Goal: Entertainment & Leisure: Consume media (video, audio)

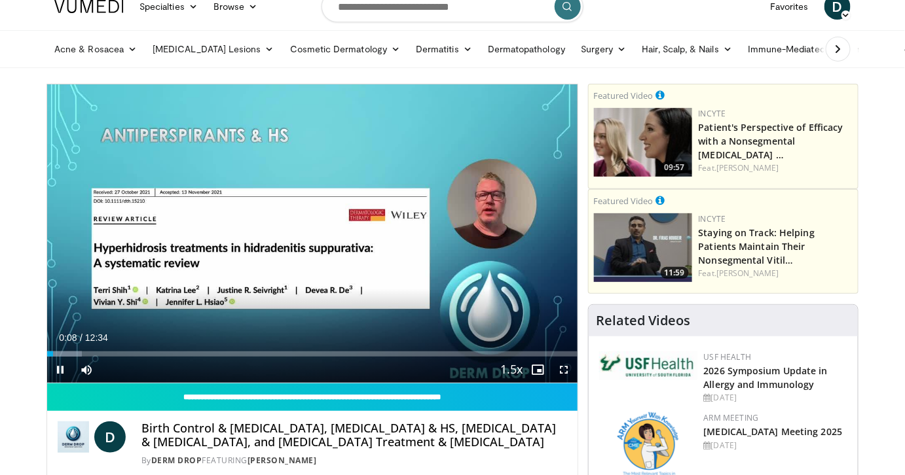
scroll to position [39, 0]
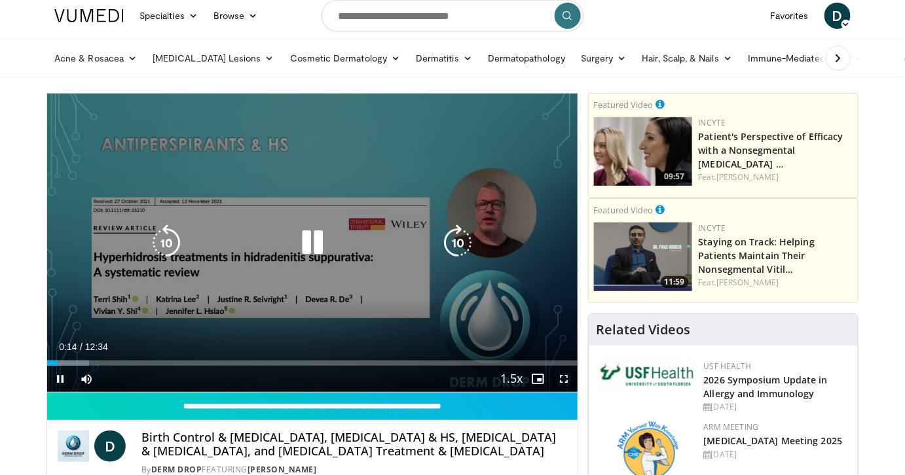
click at [402, 268] on div "10 seconds Tap to unmute" at bounding box center [312, 243] width 530 height 298
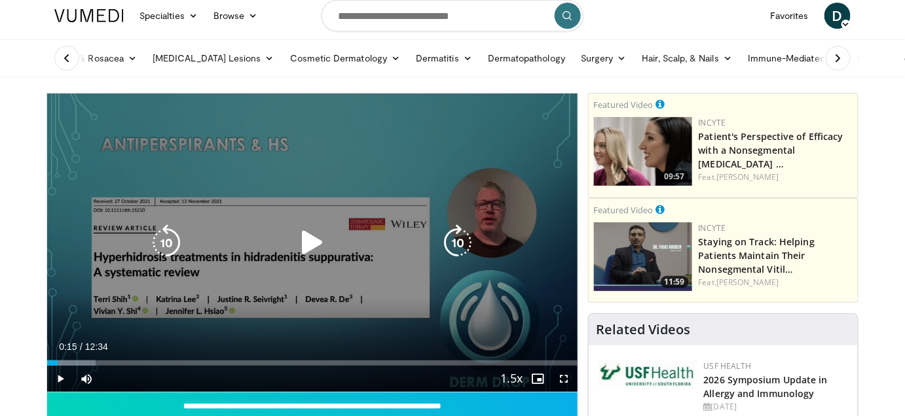
click at [309, 244] on icon "Video Player" at bounding box center [312, 243] width 37 height 37
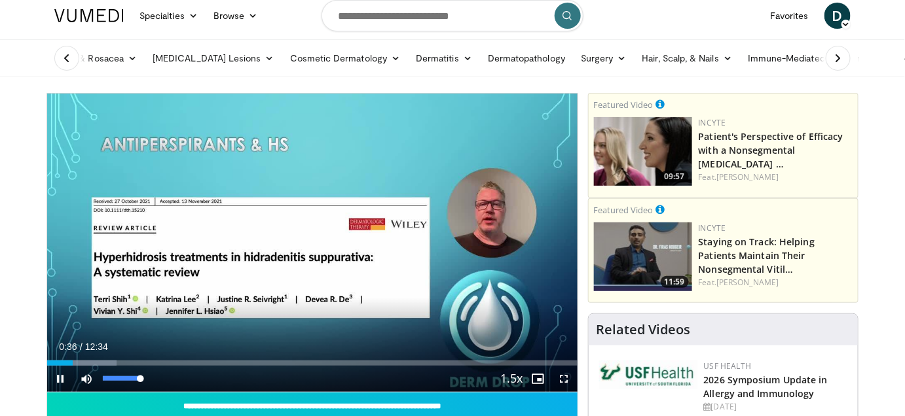
click at [147, 376] on div "Mute 100%" at bounding box center [119, 379] width 92 height 26
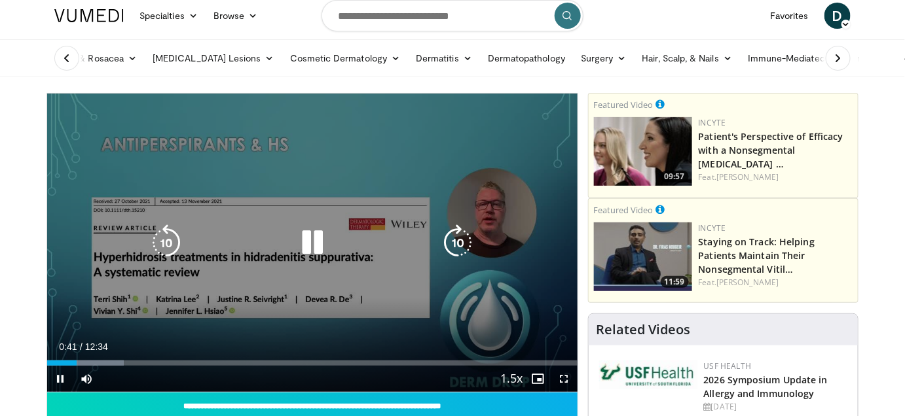
click at [391, 270] on div "10 seconds Tap to unmute" at bounding box center [312, 243] width 530 height 298
click at [440, 215] on div "10 seconds Tap to unmute" at bounding box center [312, 243] width 530 height 298
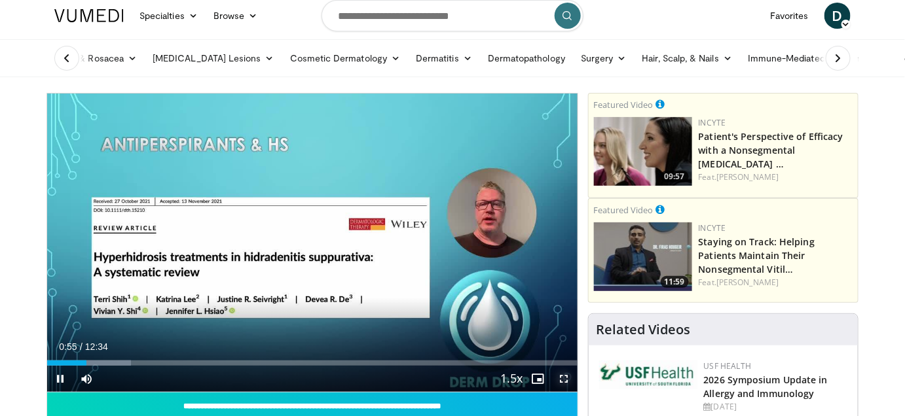
click at [566, 378] on span "Video Player" at bounding box center [564, 379] width 26 height 26
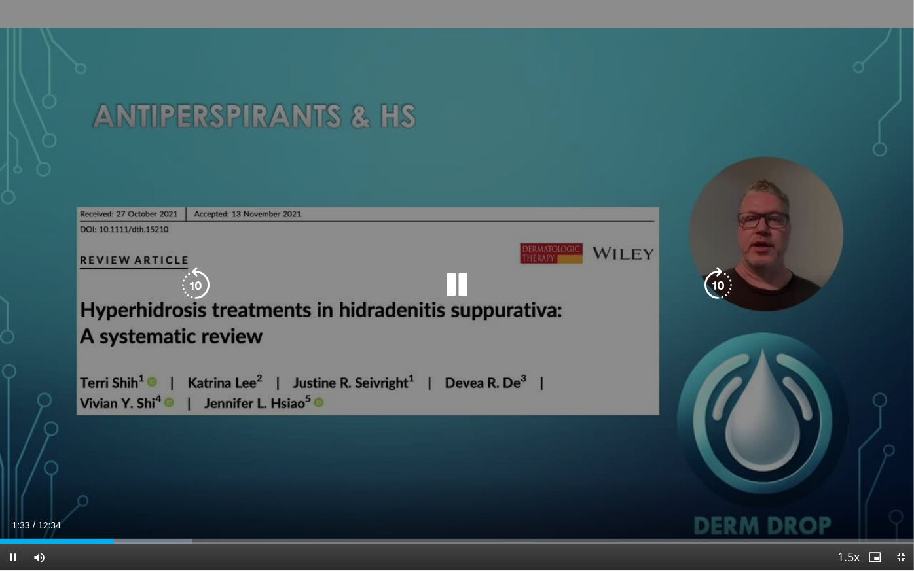
click at [660, 102] on div "10 seconds Tap to unmute" at bounding box center [457, 285] width 914 height 571
click at [506, 350] on div "10 seconds Tap to unmute" at bounding box center [457, 285] width 914 height 571
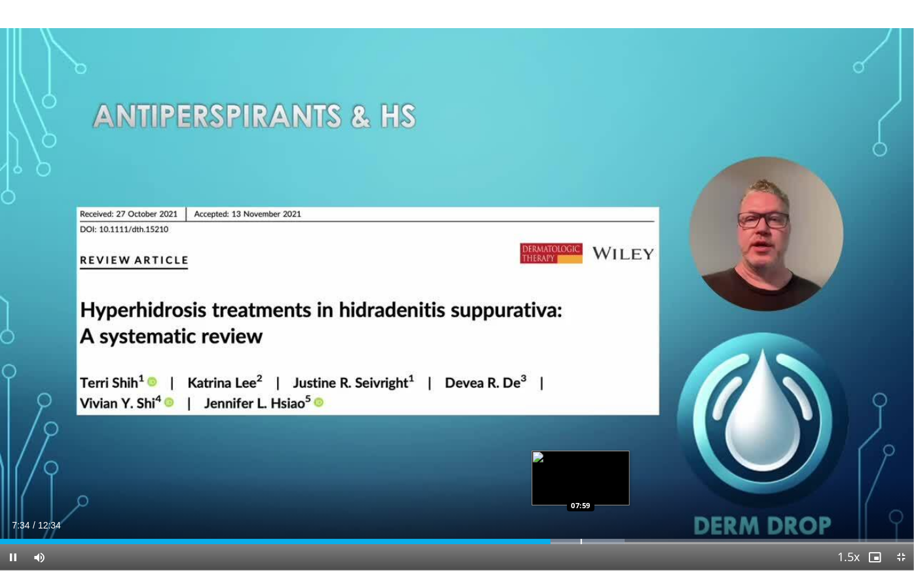
click at [581, 475] on div "Progress Bar" at bounding box center [581, 541] width 1 height 5
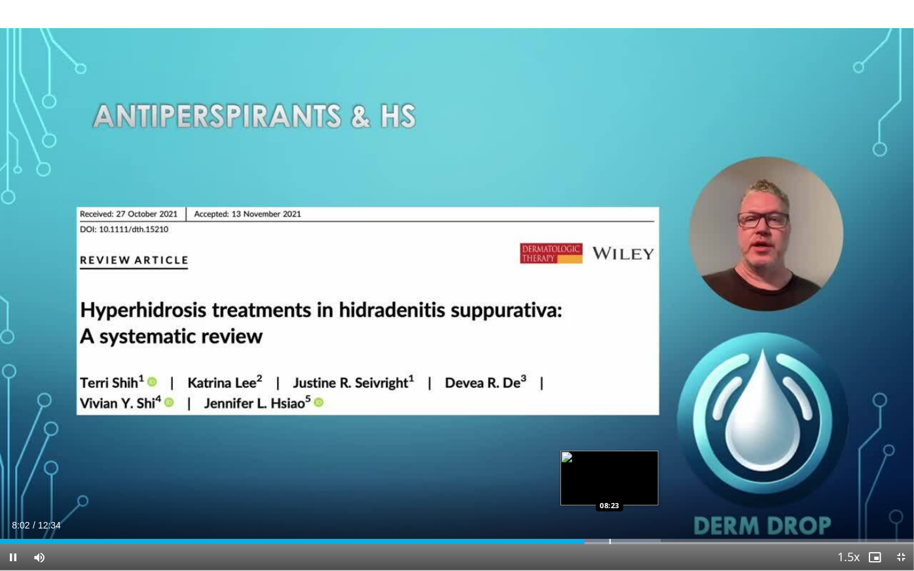
click at [609, 475] on div "Progress Bar" at bounding box center [609, 541] width 1 height 5
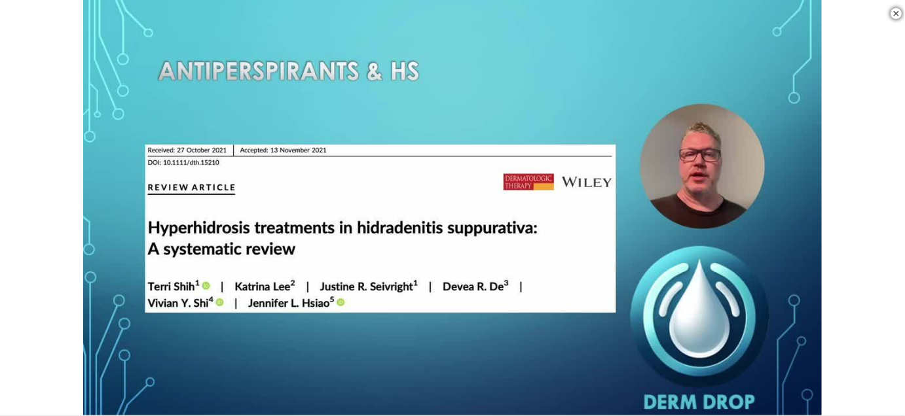
scroll to position [436, 0]
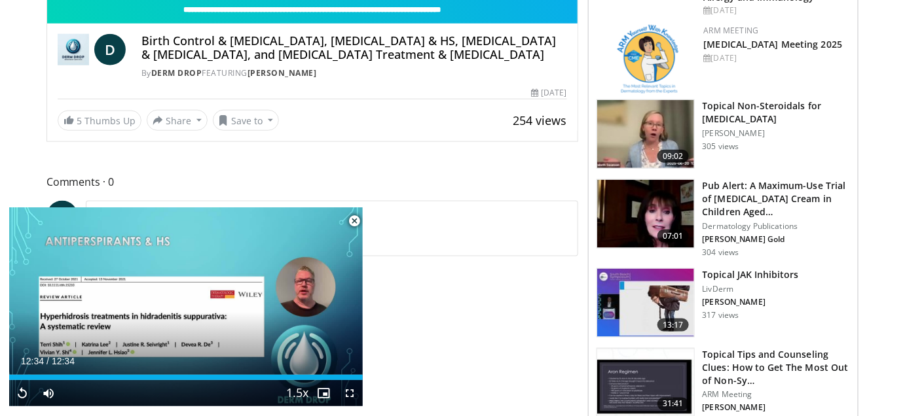
click at [352, 220] on span "Video Player" at bounding box center [354, 221] width 26 height 26
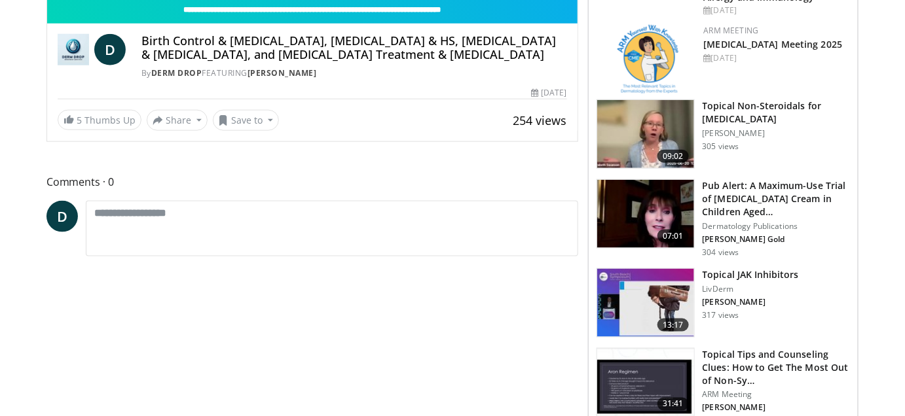
scroll to position [137, 0]
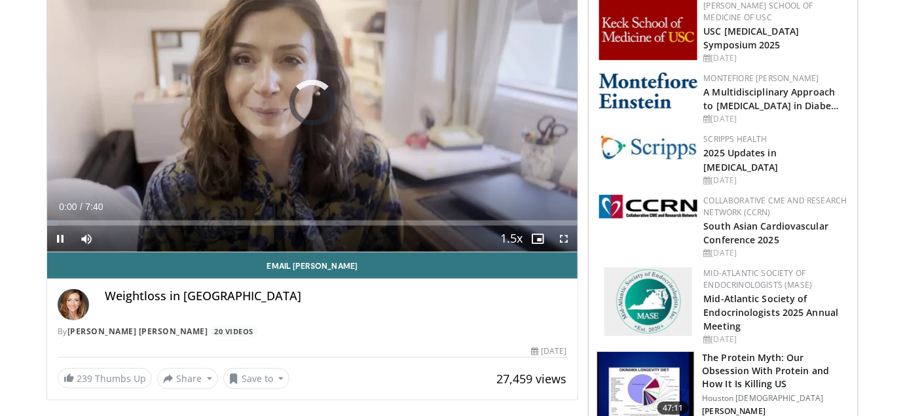
scroll to position [198, 0]
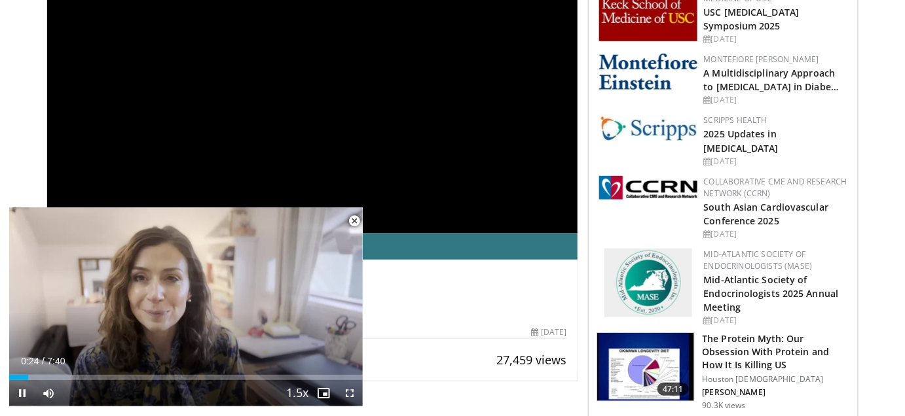
click at [352, 219] on span "Video Player" at bounding box center [354, 221] width 26 height 26
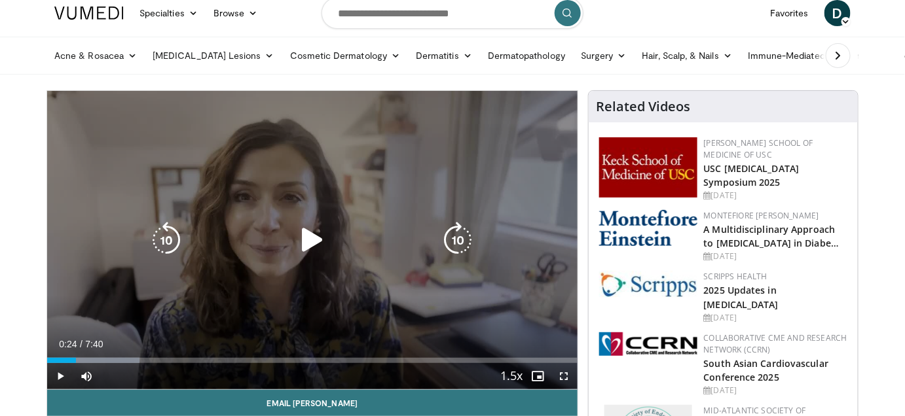
scroll to position [0, 0]
